Goal: Task Accomplishment & Management: Use online tool/utility

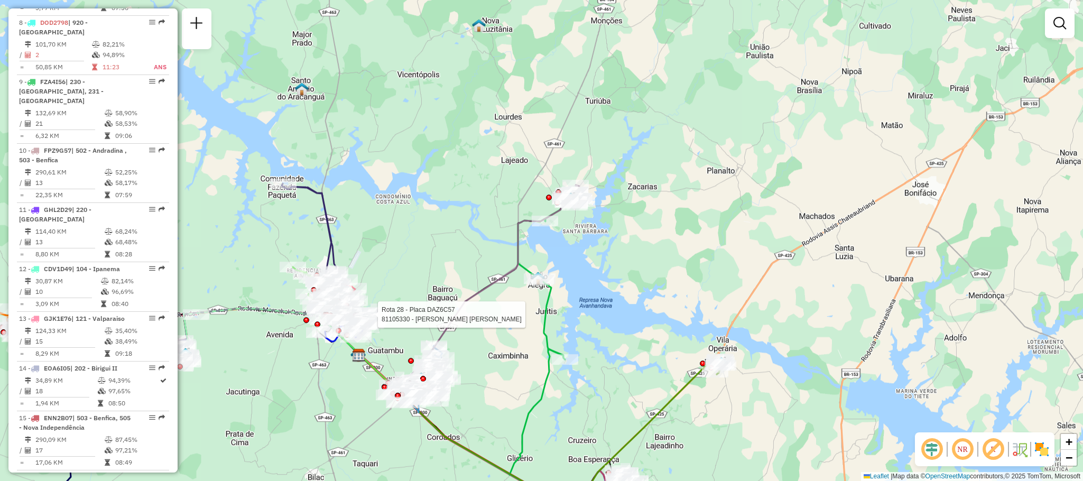
scroll to position [634, 0]
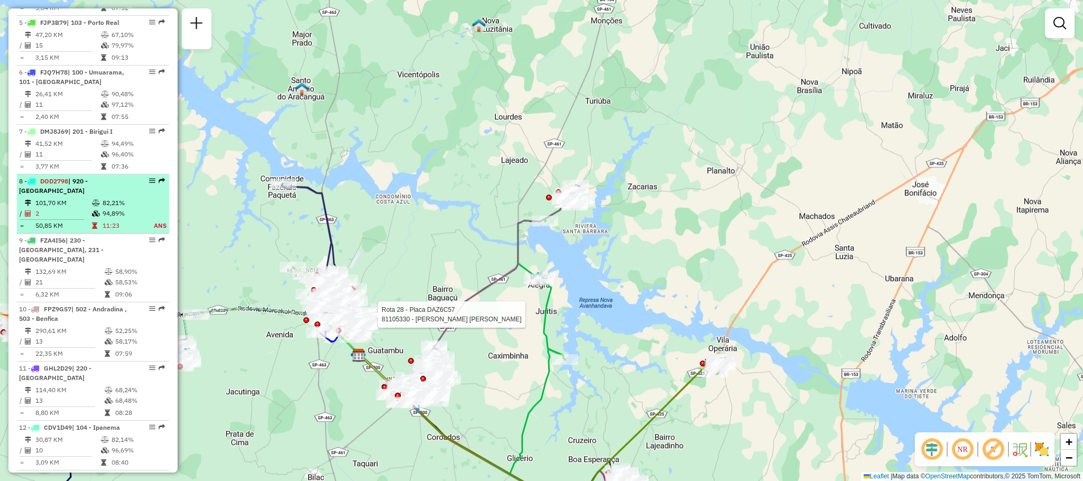
select select "**********"
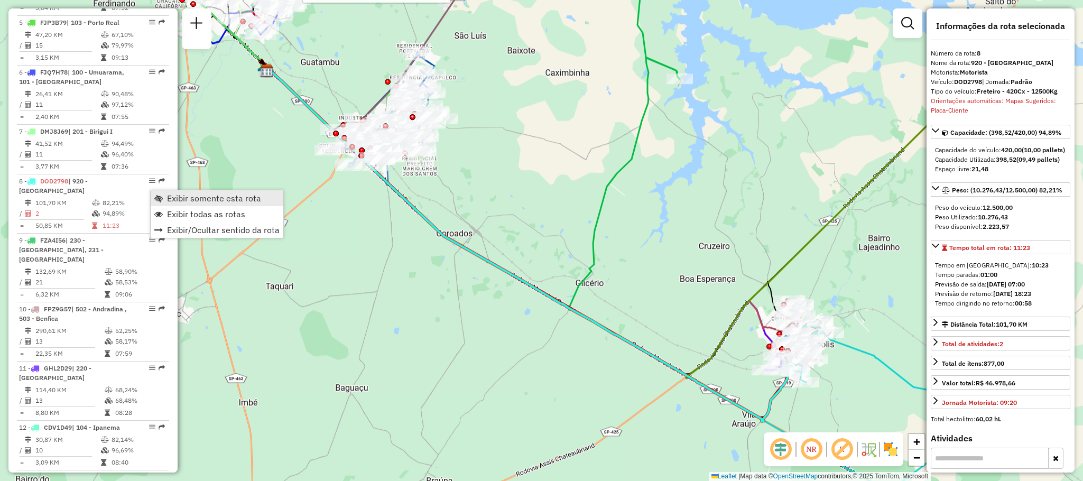
click at [208, 195] on span "Exibir somente esta rota" at bounding box center [214, 198] width 94 height 8
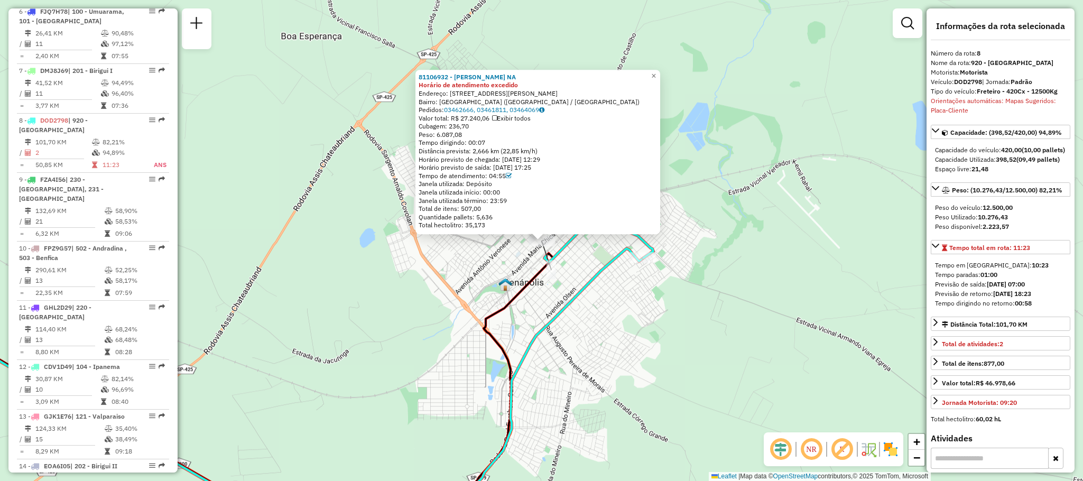
scroll to position [811, 0]
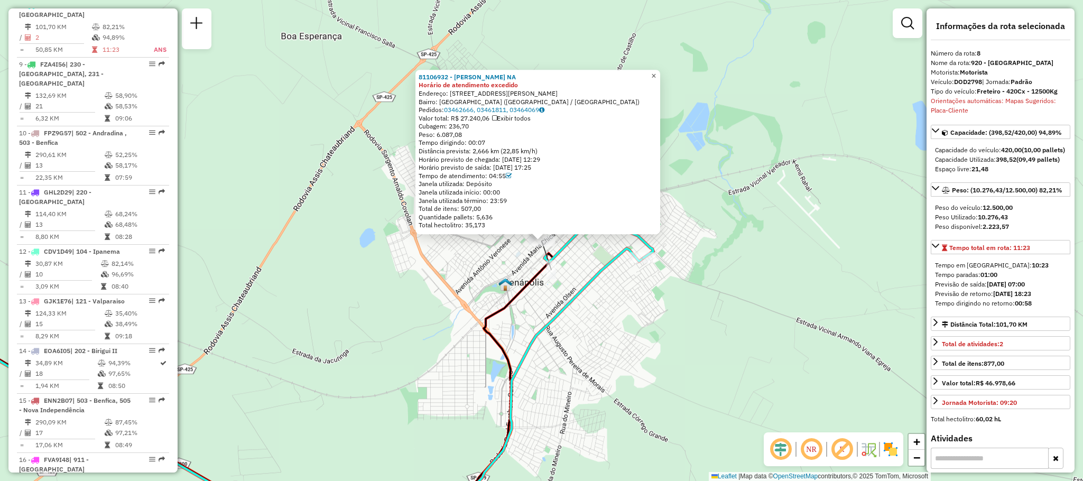
click at [656, 71] on span "×" at bounding box center [653, 75] width 5 height 9
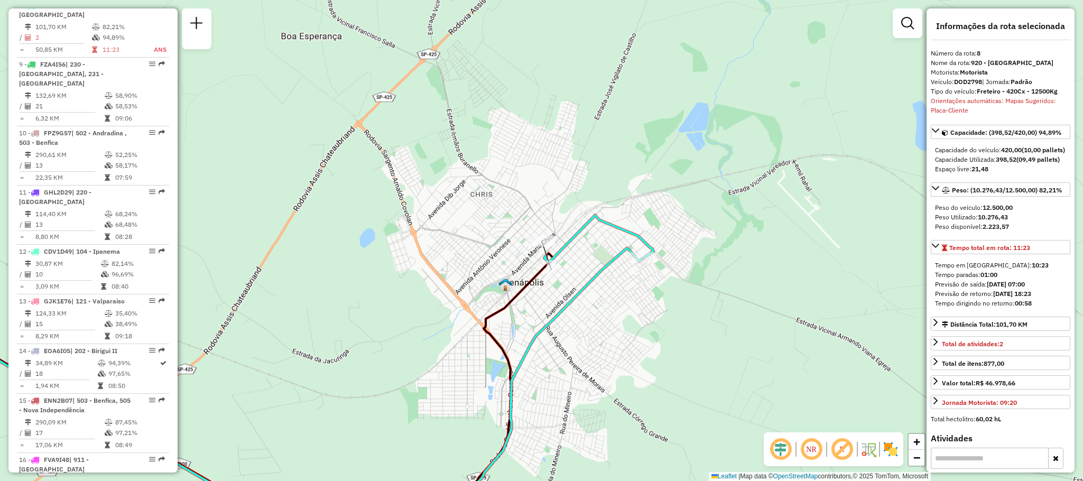
click at [640, 247] on div "Rota 8 - Placa DOD2798 81114771 - C.J. ATACADO E DISTR [PERSON_NAME] de atendim…" at bounding box center [541, 240] width 1083 height 481
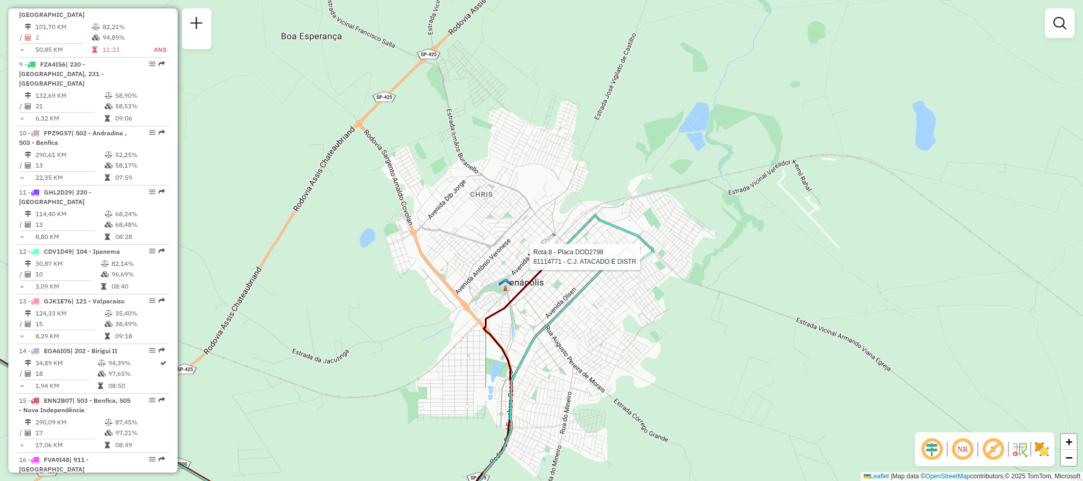
select select "**********"
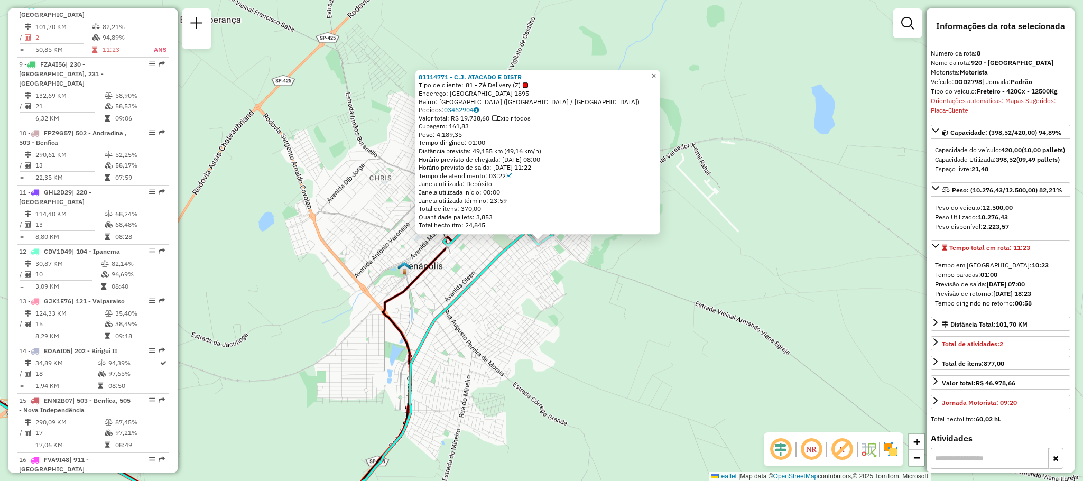
click at [656, 75] on span "×" at bounding box center [653, 75] width 5 height 9
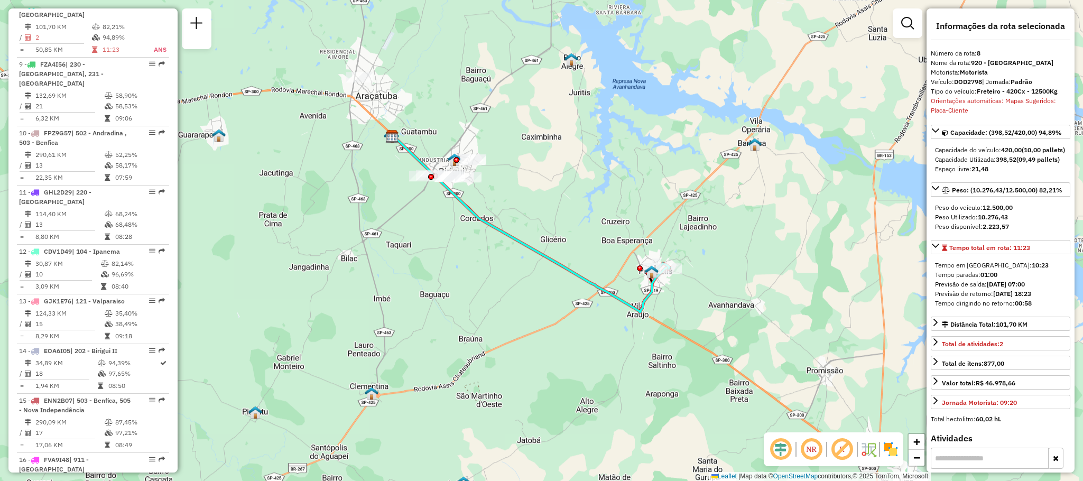
drag, startPoint x: 500, startPoint y: 205, endPoint x: 558, endPoint y: 253, distance: 75.6
click at [558, 253] on div "Janela de atendimento Grade de atendimento Capacidade Transportadoras Veículos …" at bounding box center [541, 240] width 1083 height 481
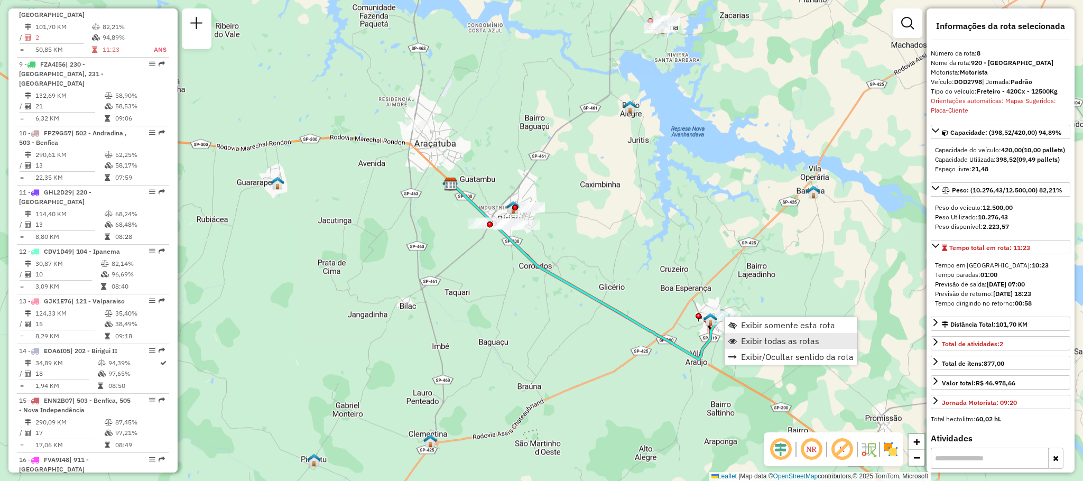
click at [768, 343] on span "Exibir todas as rotas" at bounding box center [780, 341] width 78 height 8
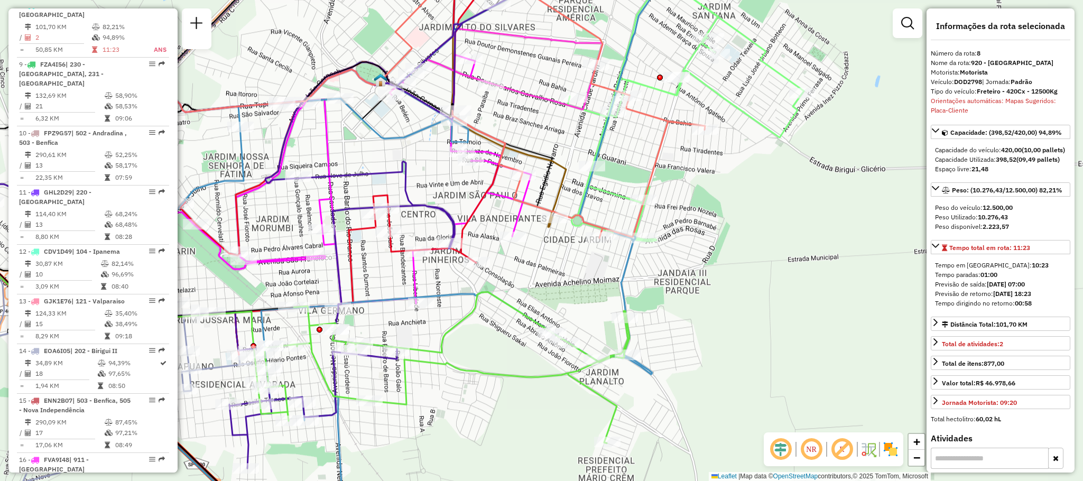
click at [899, 457] on img at bounding box center [890, 449] width 17 height 17
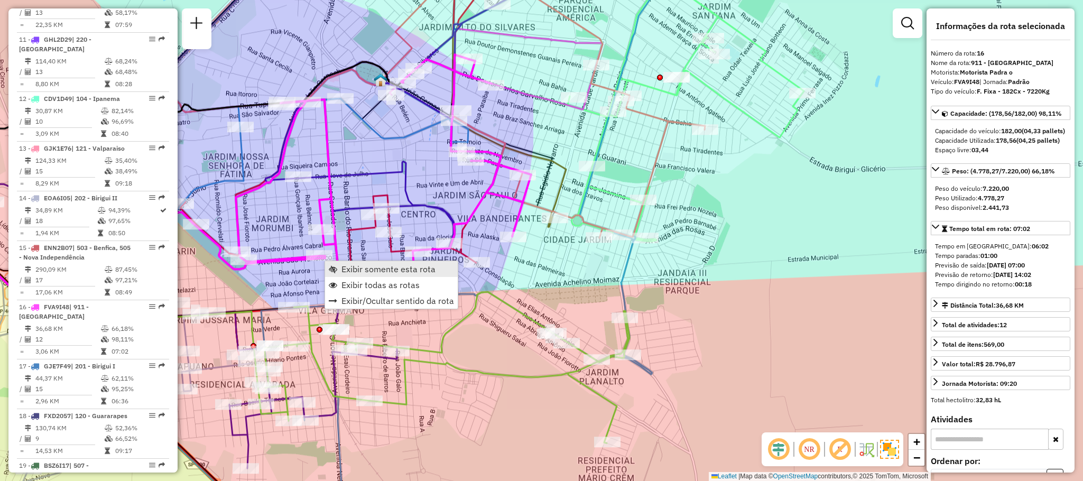
scroll to position [1247, 0]
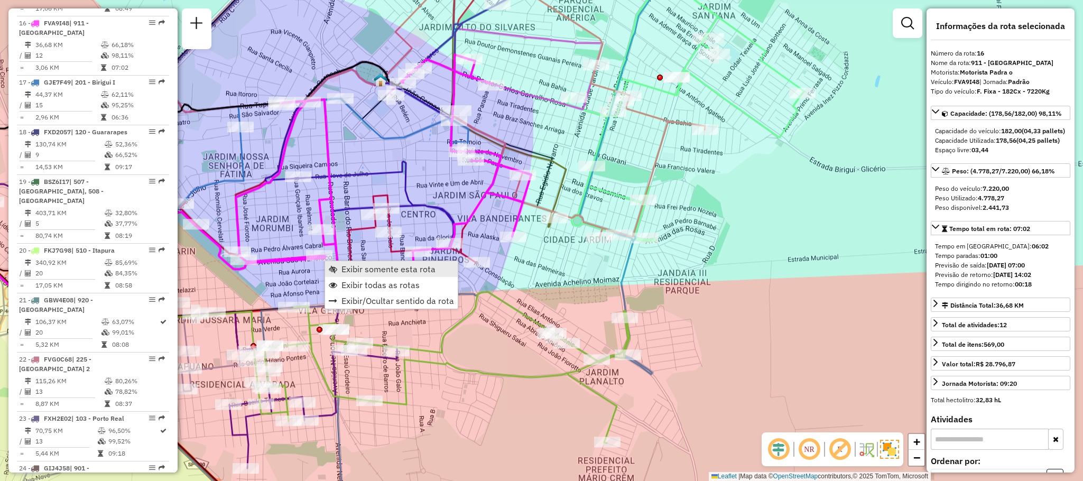
click at [373, 262] on link "Exibir somente esta rota" at bounding box center [391, 269] width 133 height 16
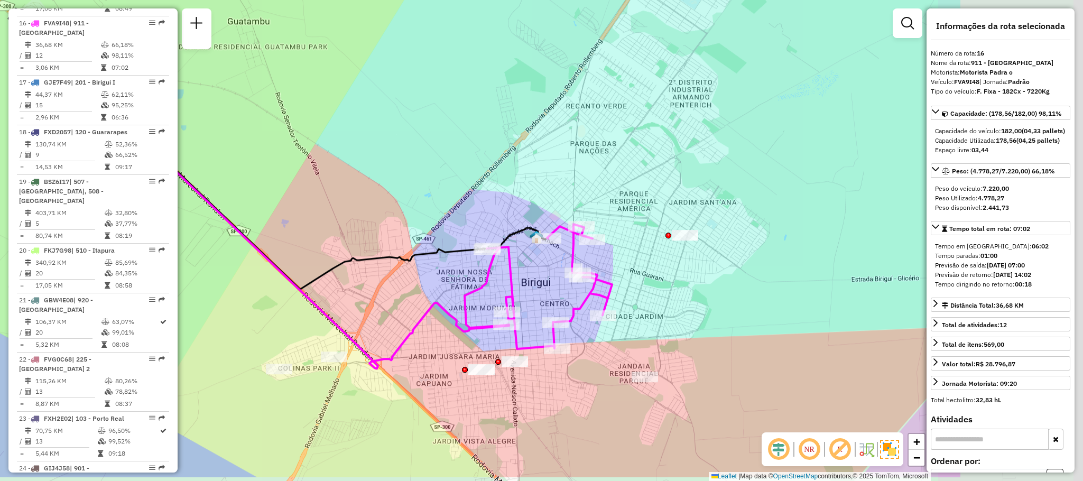
drag, startPoint x: 635, startPoint y: 283, endPoint x: 421, endPoint y: 232, distance: 220.1
click at [421, 232] on div "Janela de atendimento Grade de atendimento Capacidade Transportadoras Veículos …" at bounding box center [541, 240] width 1083 height 481
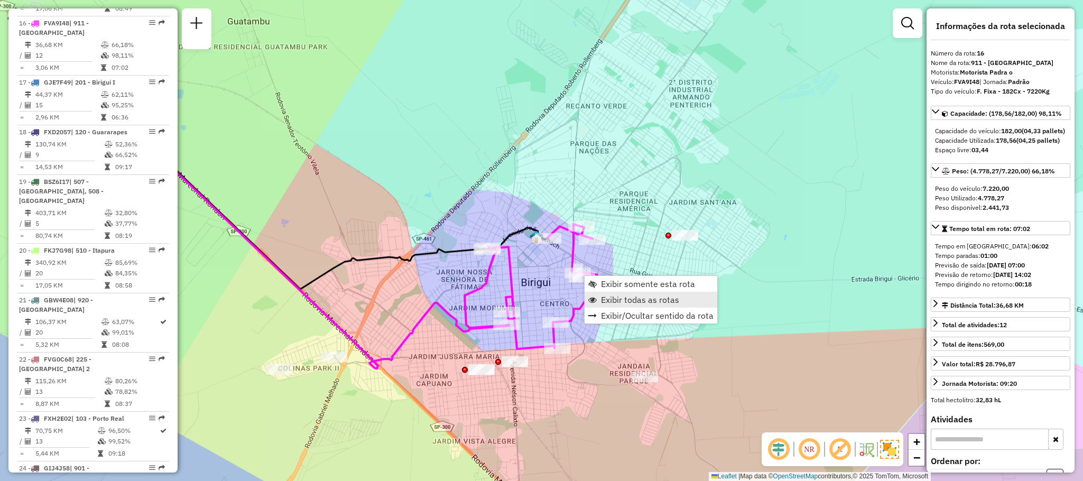
click at [625, 296] on span "Exibir todas as rotas" at bounding box center [640, 300] width 78 height 8
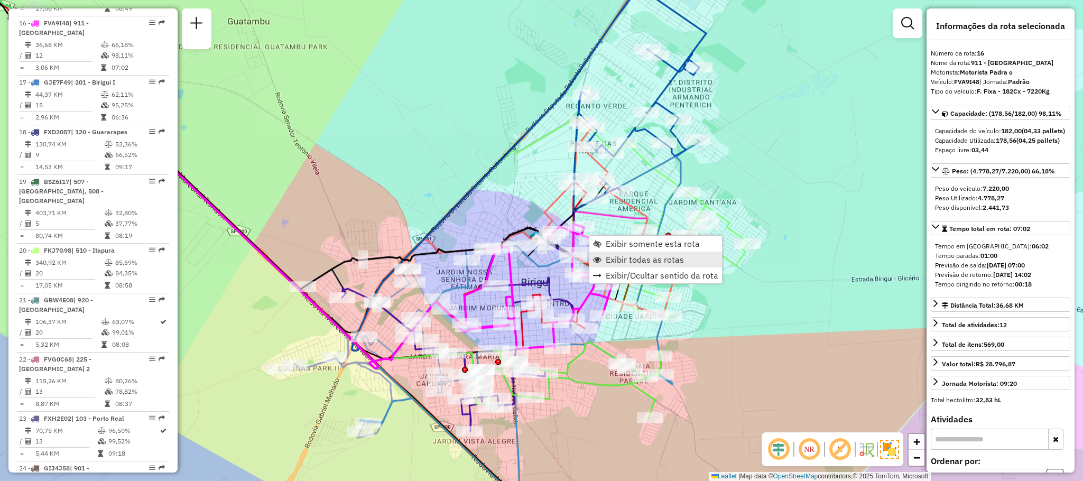
click at [627, 255] on span "Exibir todas as rotas" at bounding box center [645, 259] width 78 height 8
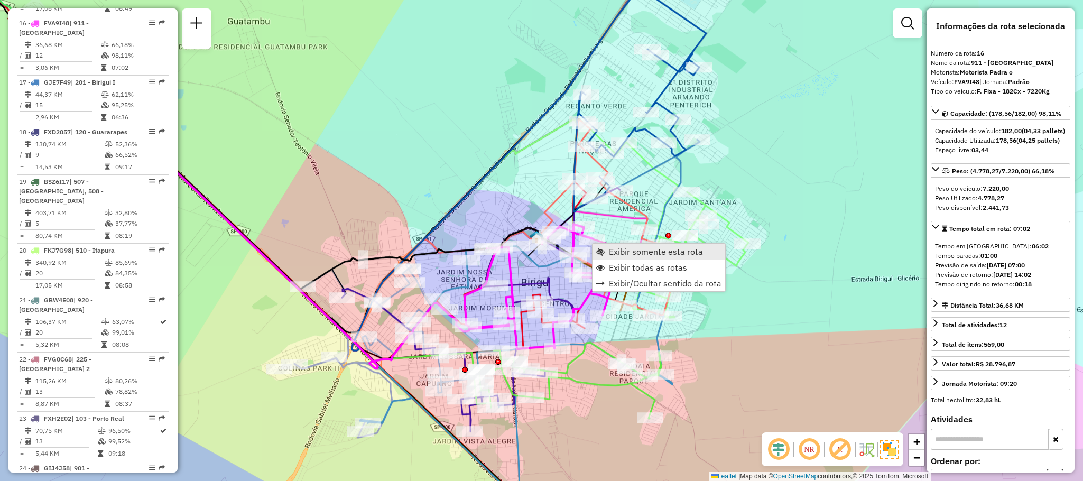
click at [633, 254] on span "Exibir somente esta rota" at bounding box center [656, 251] width 94 height 8
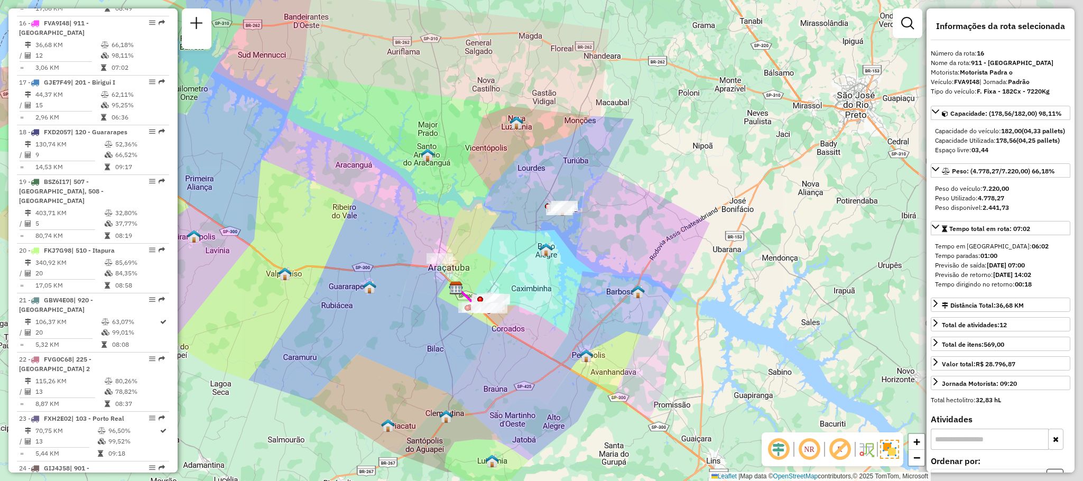
drag, startPoint x: 416, startPoint y: 230, endPoint x: 317, endPoint y: 238, distance: 99.2
click at [317, 238] on div "Janela de atendimento Grade de atendimento Capacidade Transportadoras Veículos …" at bounding box center [541, 240] width 1083 height 481
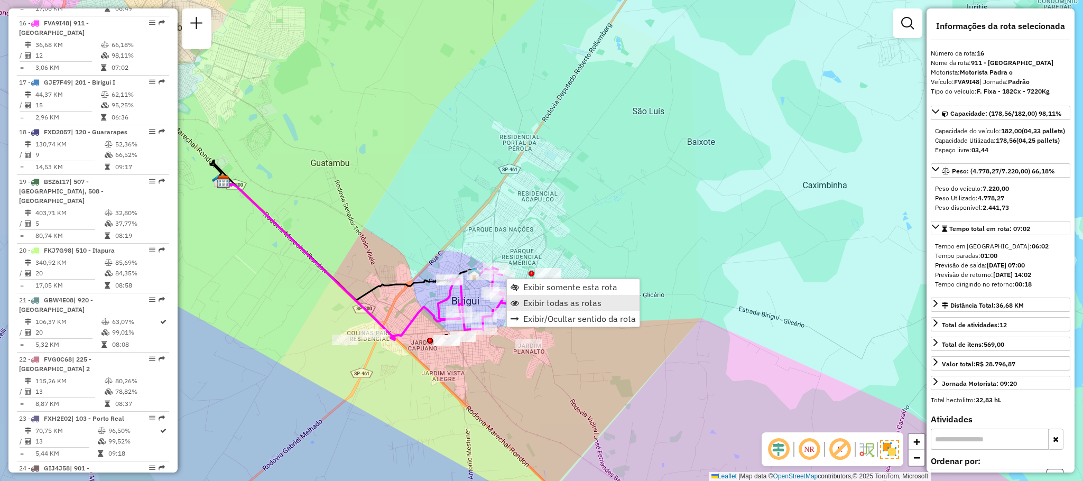
click at [563, 303] on span "Exibir todas as rotas" at bounding box center [562, 303] width 78 height 8
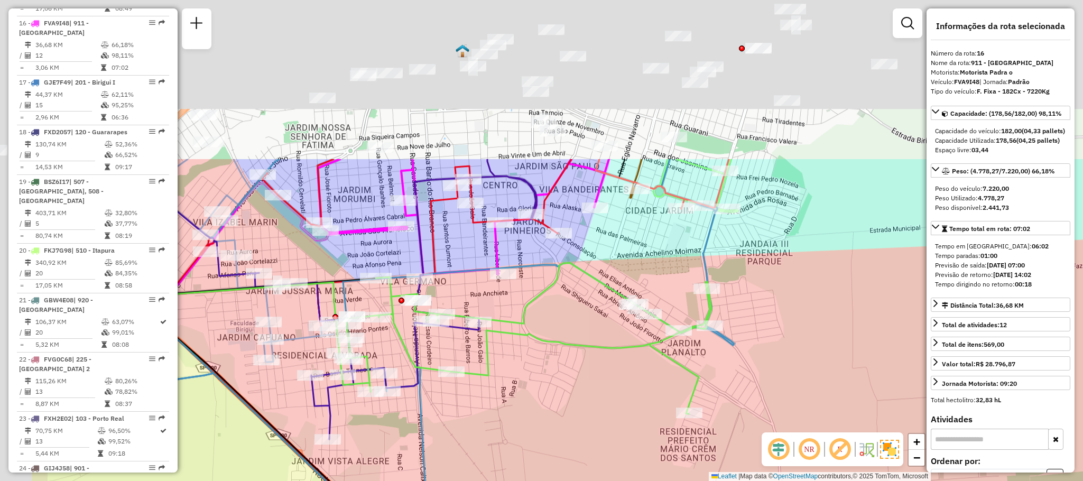
drag, startPoint x: 449, startPoint y: 194, endPoint x: 573, endPoint y: 385, distance: 227.9
click at [587, 402] on div "Janela de atendimento Grade de atendimento Capacidade Transportadoras Veículos …" at bounding box center [541, 240] width 1083 height 481
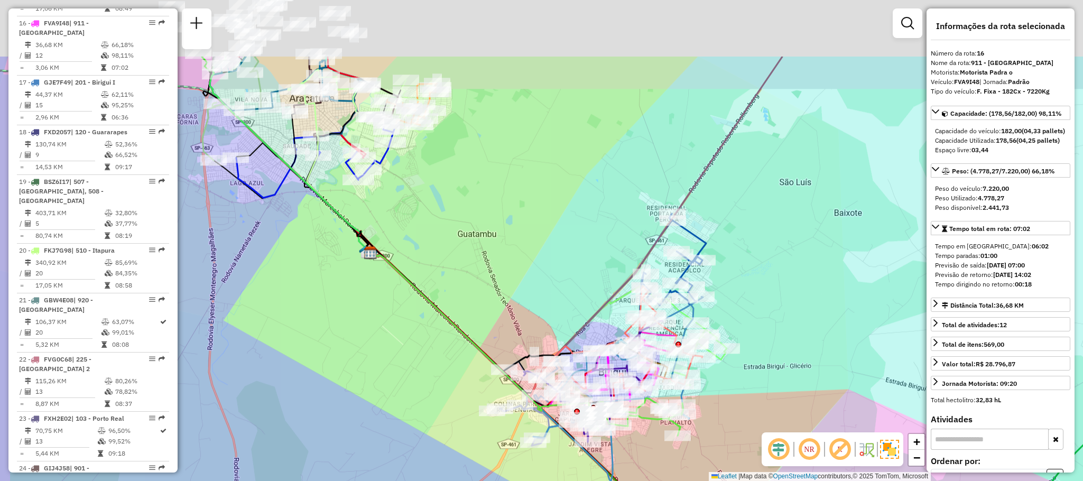
drag, startPoint x: 338, startPoint y: 150, endPoint x: 468, endPoint y: 293, distance: 193.5
click at [468, 293] on div "Janela de atendimento Grade de atendimento Capacidade Transportadoras Veículos …" at bounding box center [541, 240] width 1083 height 481
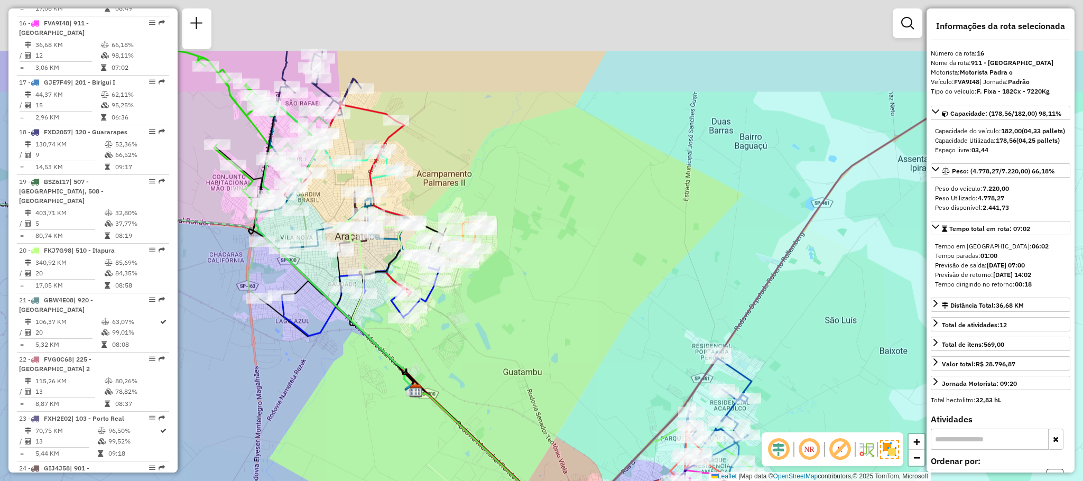
drag, startPoint x: 489, startPoint y: 243, endPoint x: 507, endPoint y: 365, distance: 123.4
click at [507, 365] on div "Janela de atendimento Grade de atendimento Capacidade Transportadoras Veículos …" at bounding box center [541, 240] width 1083 height 481
